Goal: Task Accomplishment & Management: Use online tool/utility

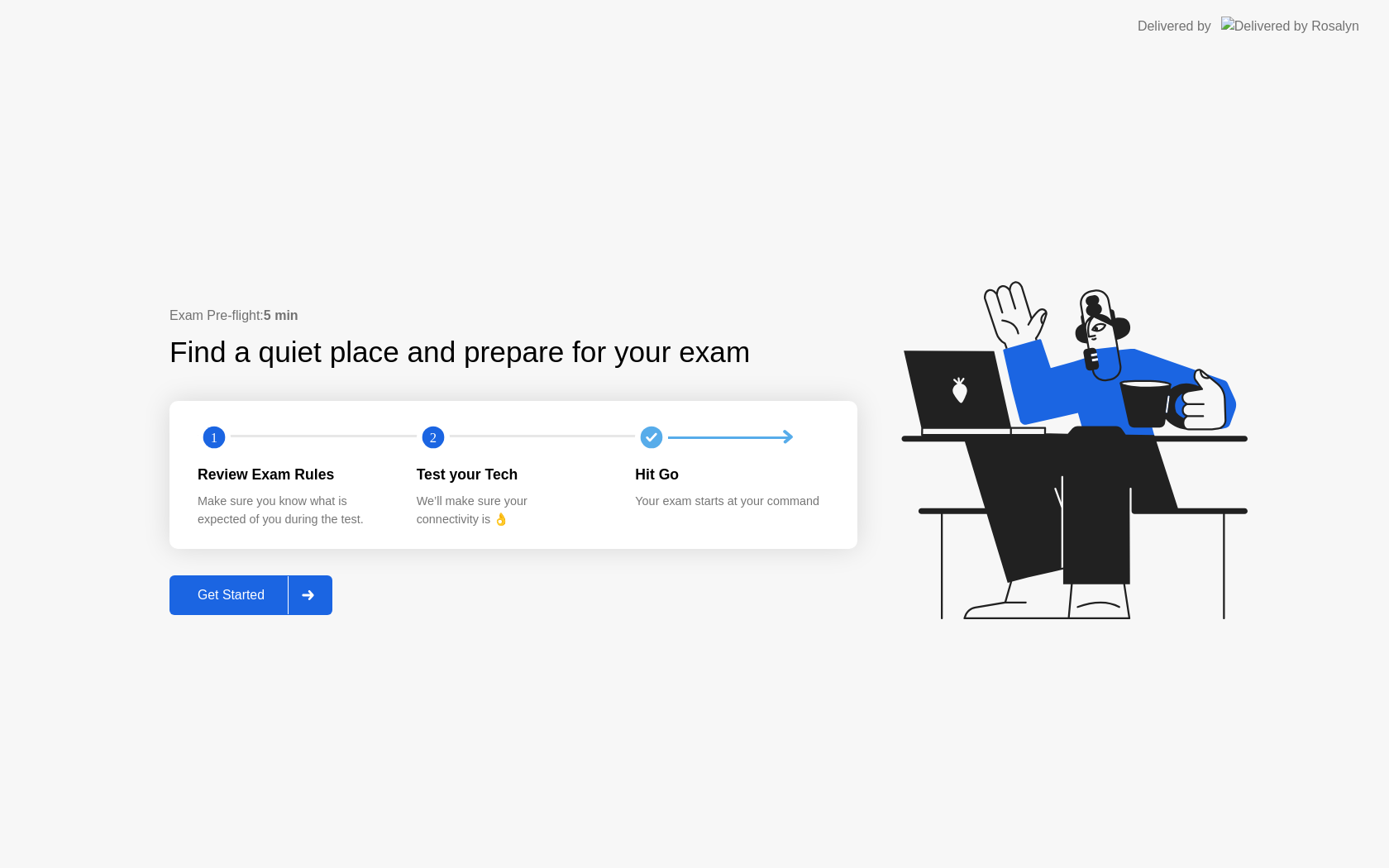
click at [251, 596] on div "Get Started" at bounding box center [231, 596] width 114 height 15
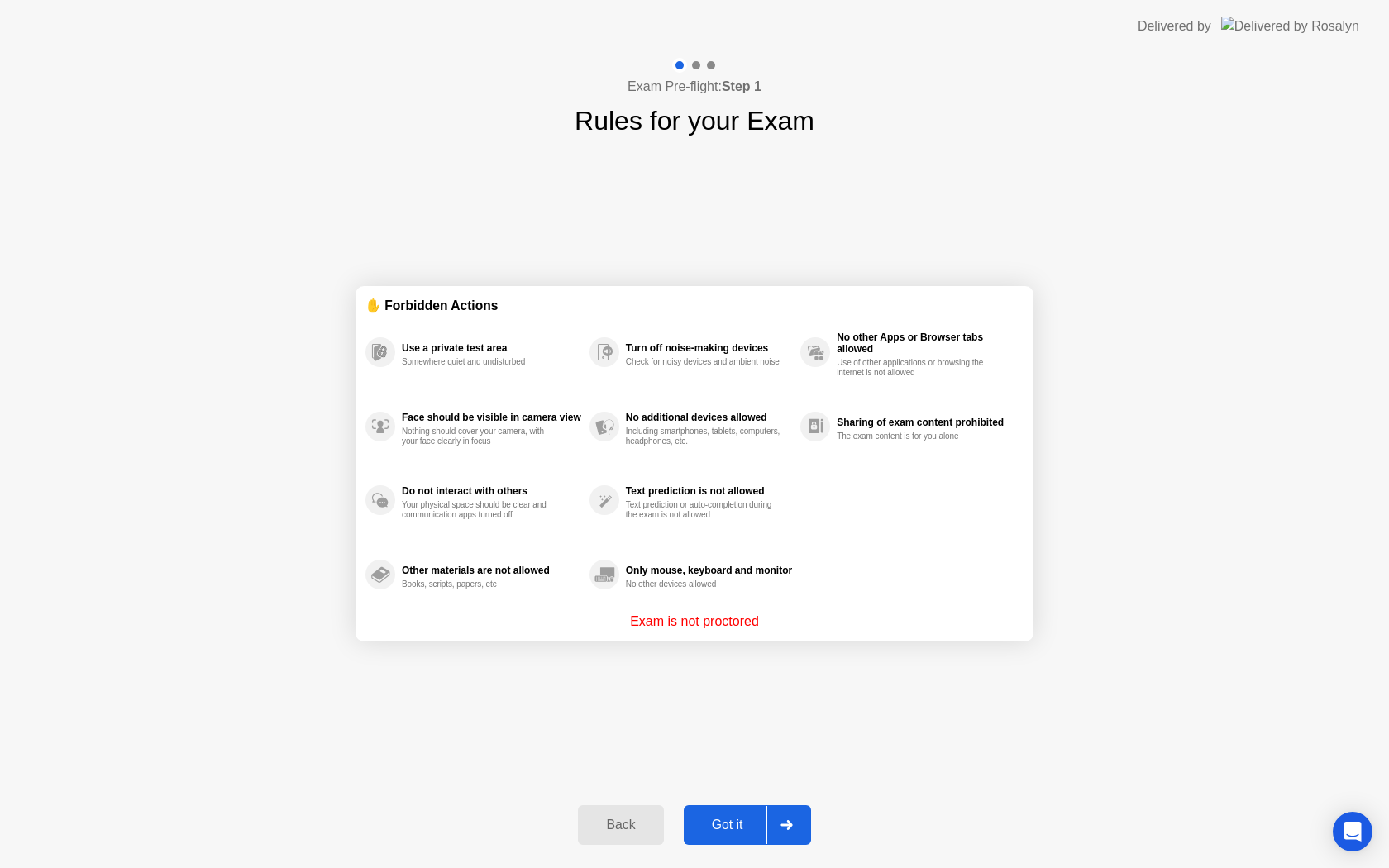
click at [752, 812] on button "Got it" at bounding box center [747, 826] width 127 height 40
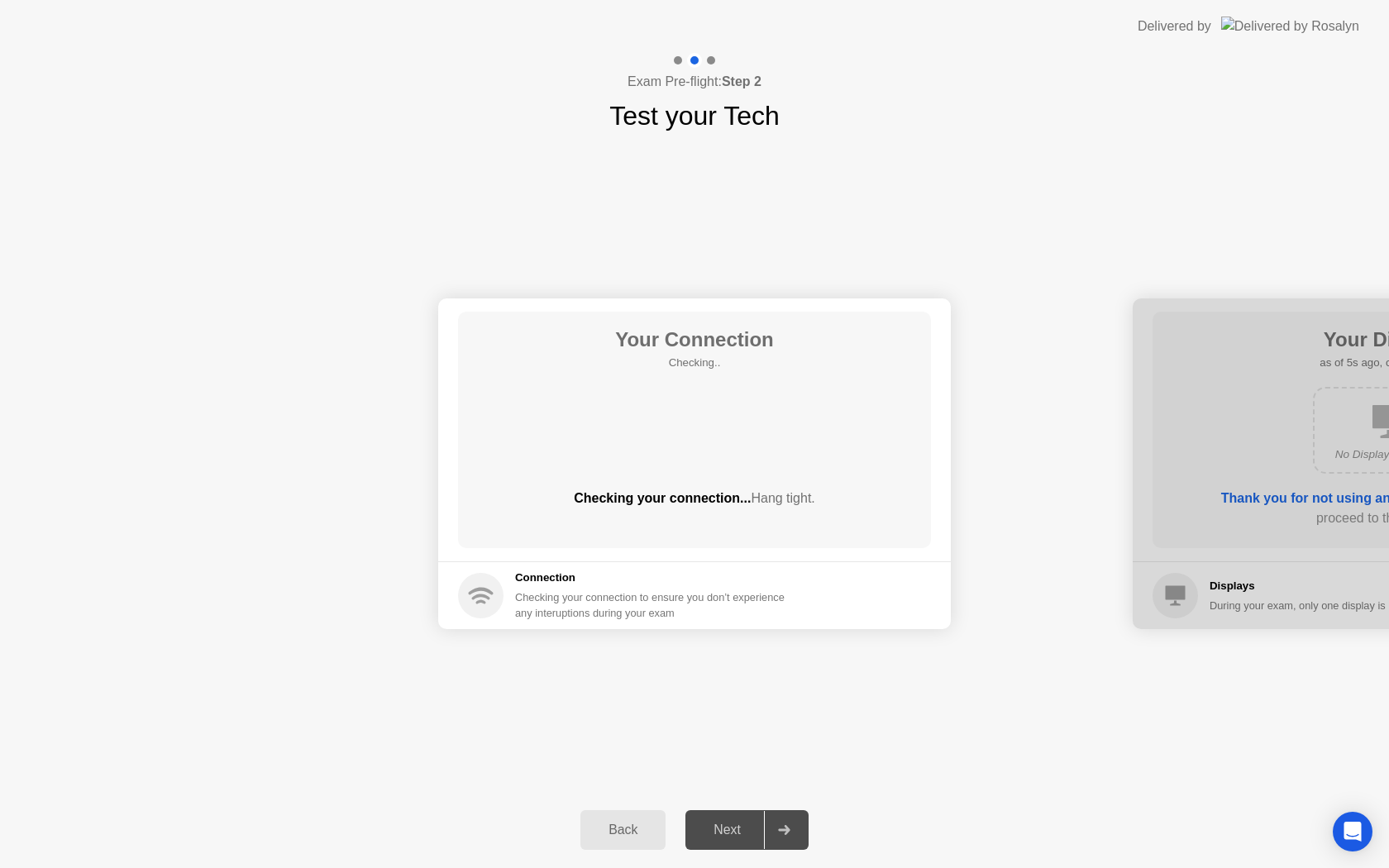
click at [726, 485] on div "Your Connection Checking.. Checking your connection... Hang tight." at bounding box center [694, 430] width 473 height 237
click at [733, 828] on div "Next" at bounding box center [727, 831] width 74 height 15
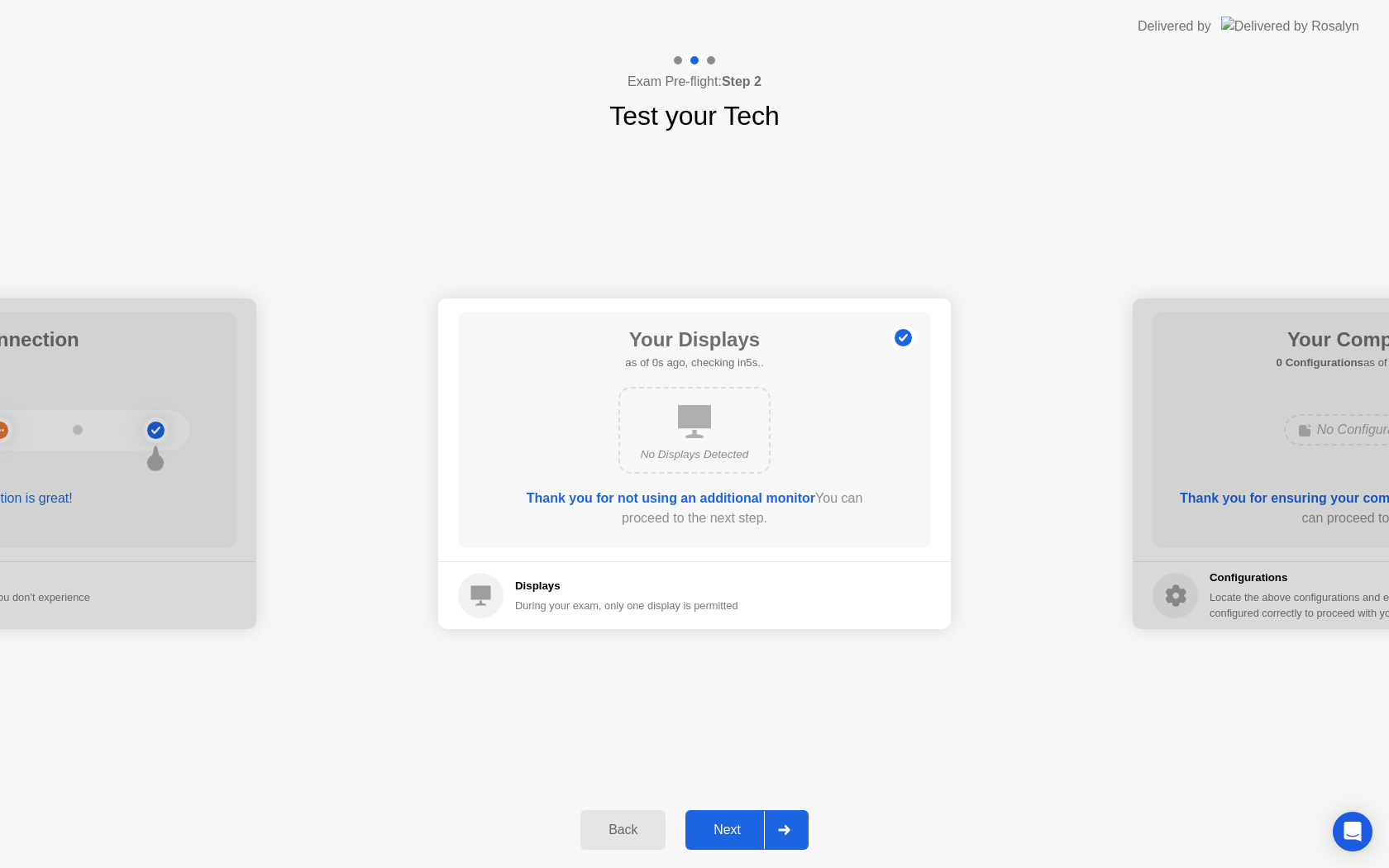
click at [733, 828] on div "Next" at bounding box center [727, 831] width 74 height 15
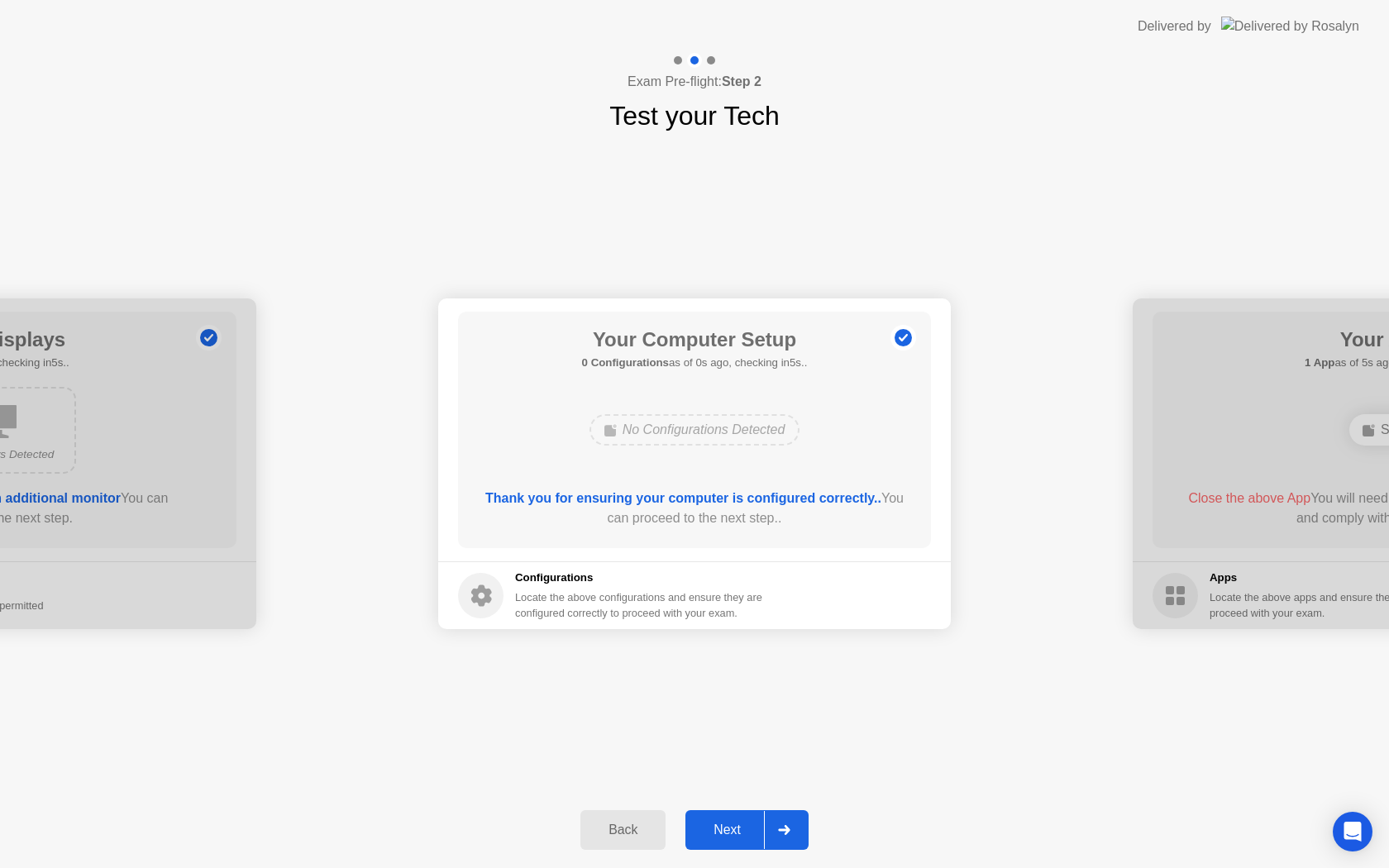
click at [733, 828] on div "Next" at bounding box center [727, 831] width 74 height 15
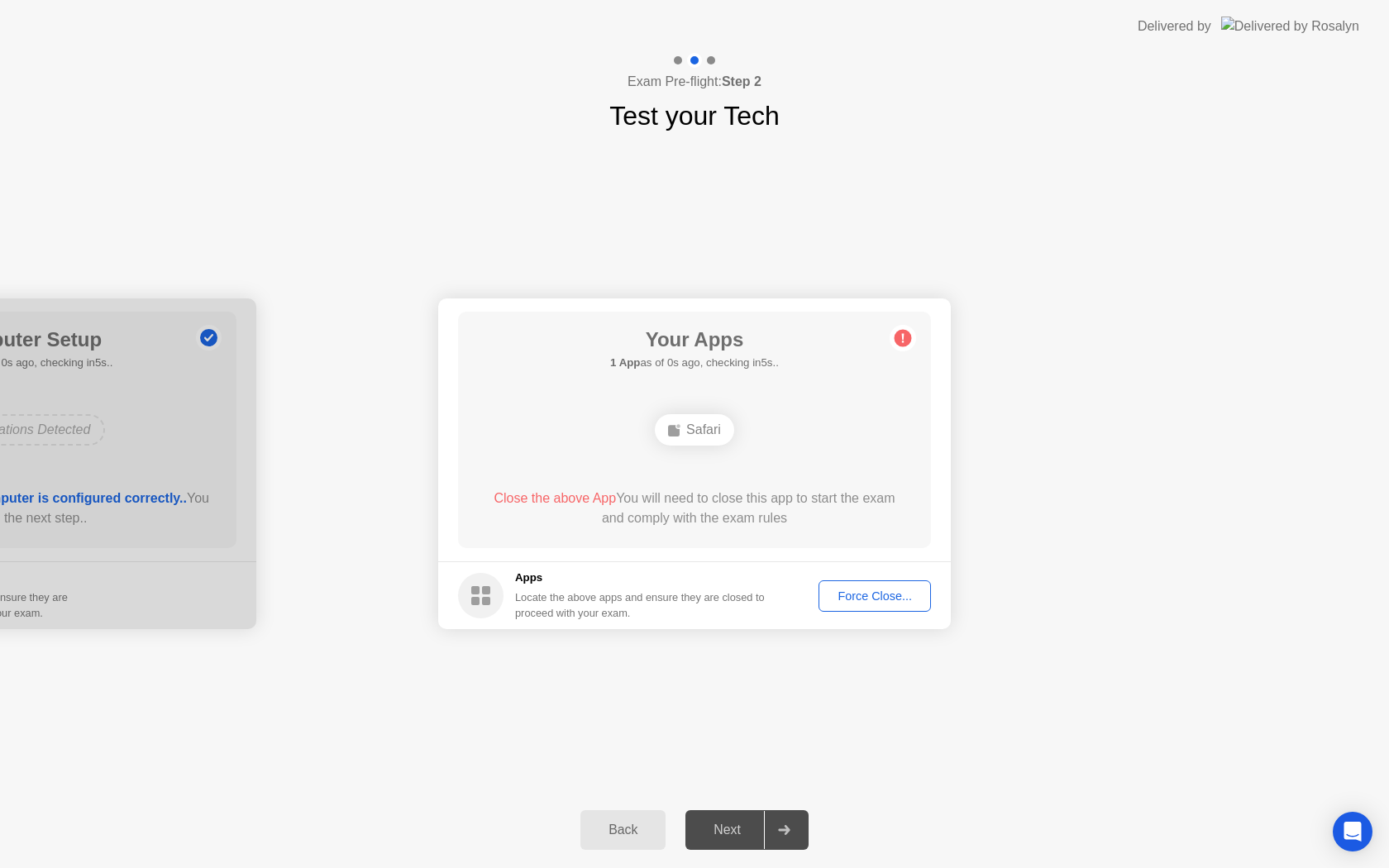
click at [733, 828] on div "Next" at bounding box center [727, 831] width 74 height 15
click at [889, 597] on div "Force Close..." at bounding box center [875, 597] width 101 height 13
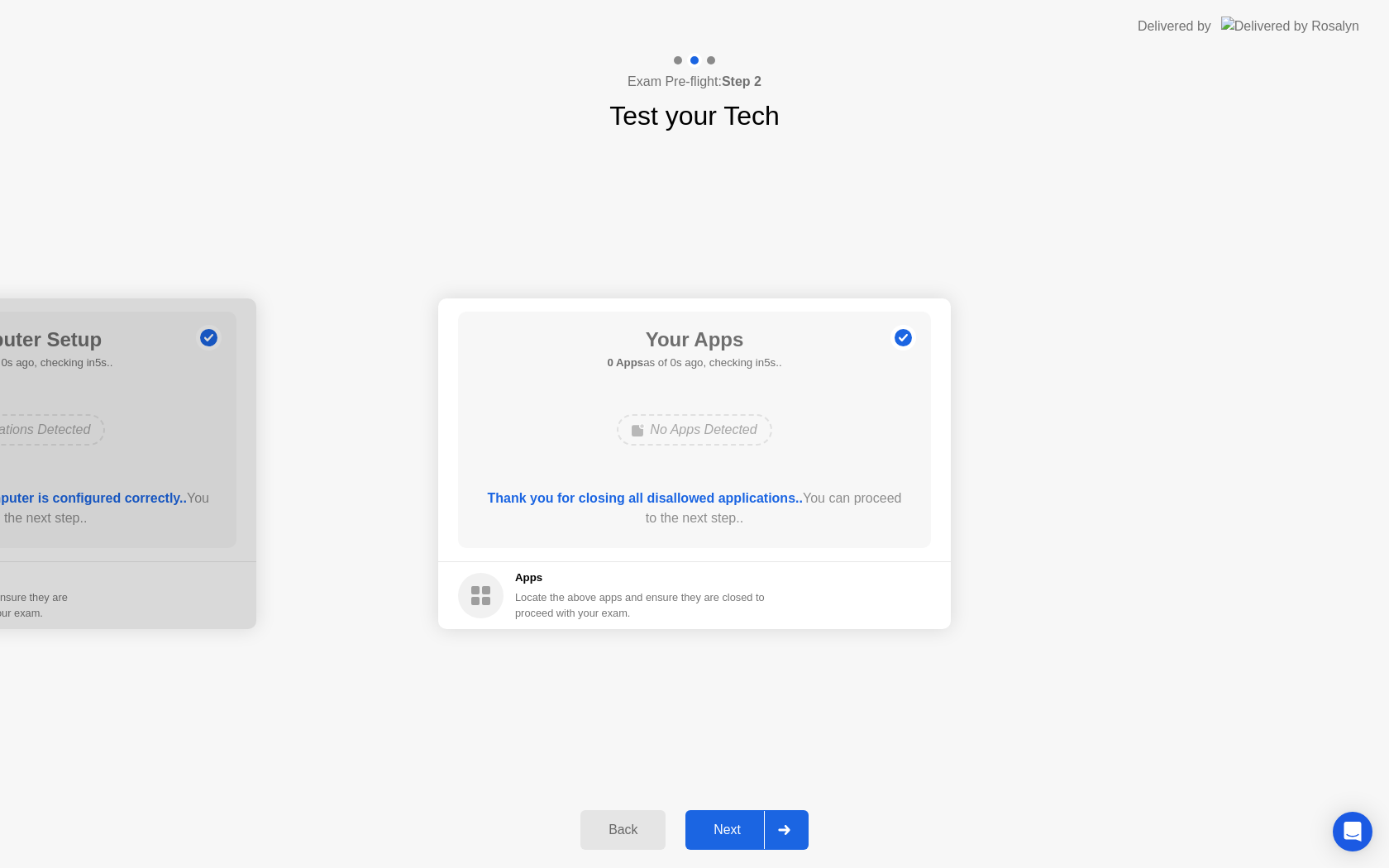
click at [732, 831] on div "Next" at bounding box center [727, 831] width 74 height 15
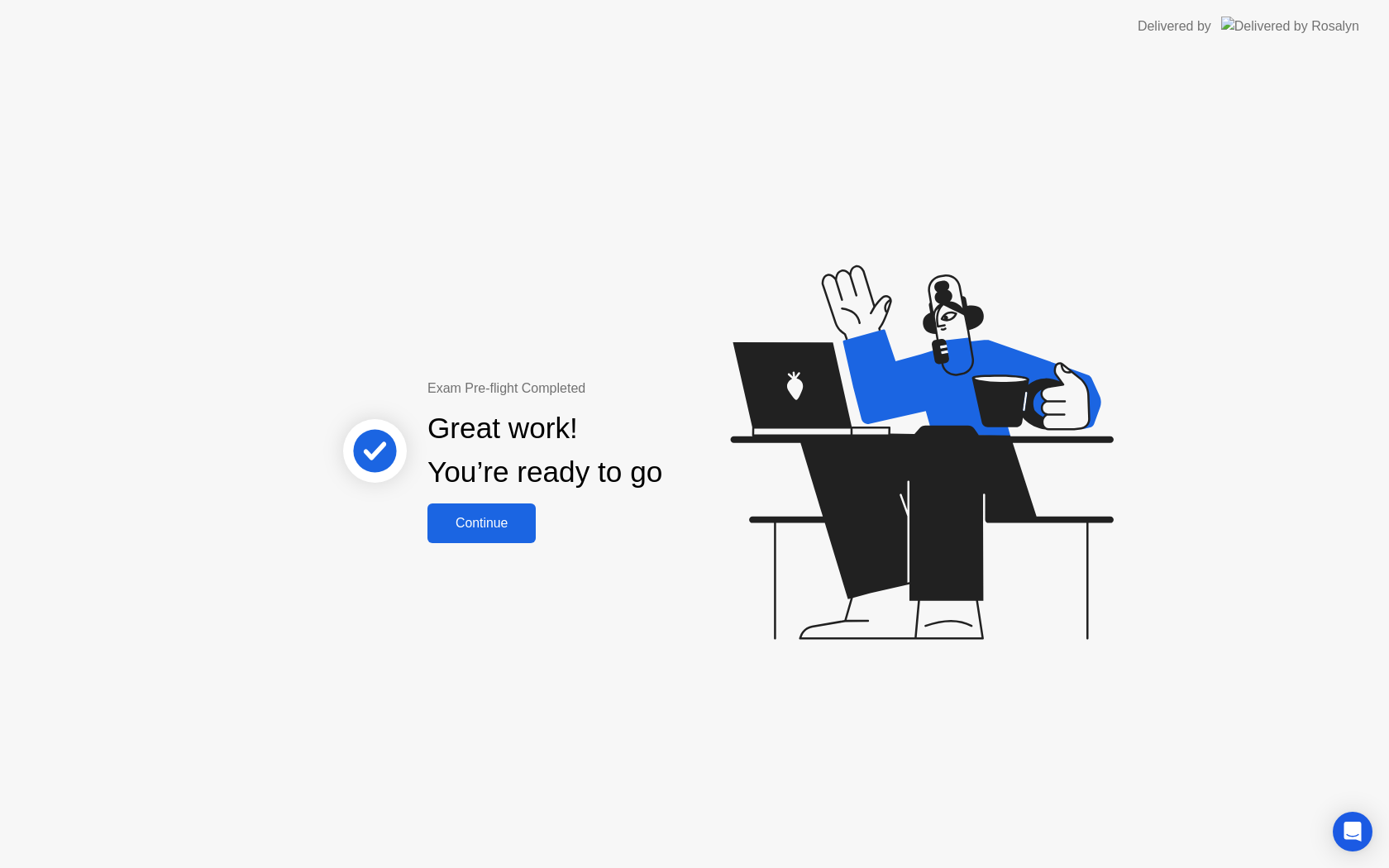
click at [504, 516] on div "Continue" at bounding box center [481, 524] width 99 height 15
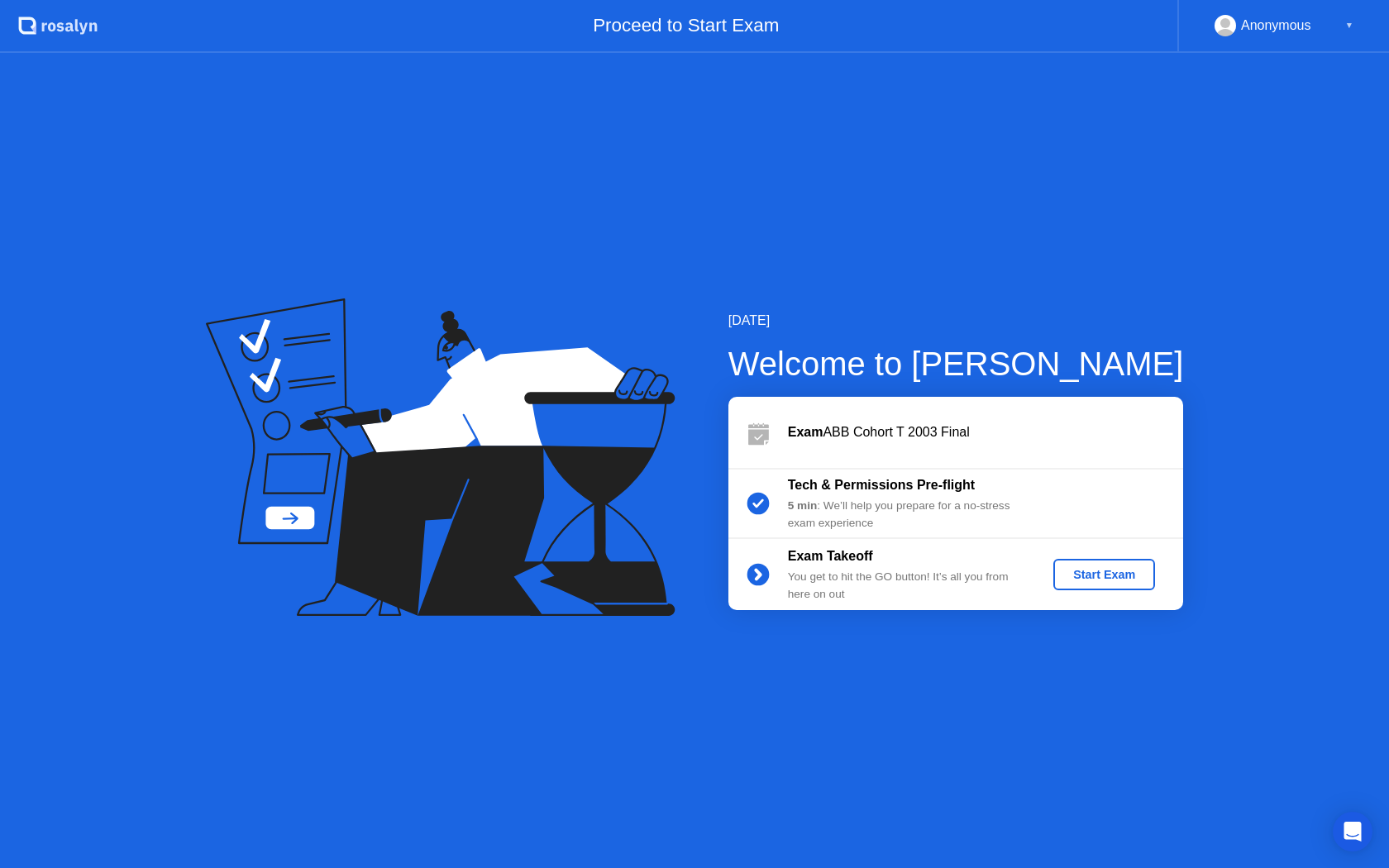
click at [1109, 574] on div "Start Exam" at bounding box center [1104, 575] width 89 height 13
